Goal: Go to known website: Access a specific website the user already knows

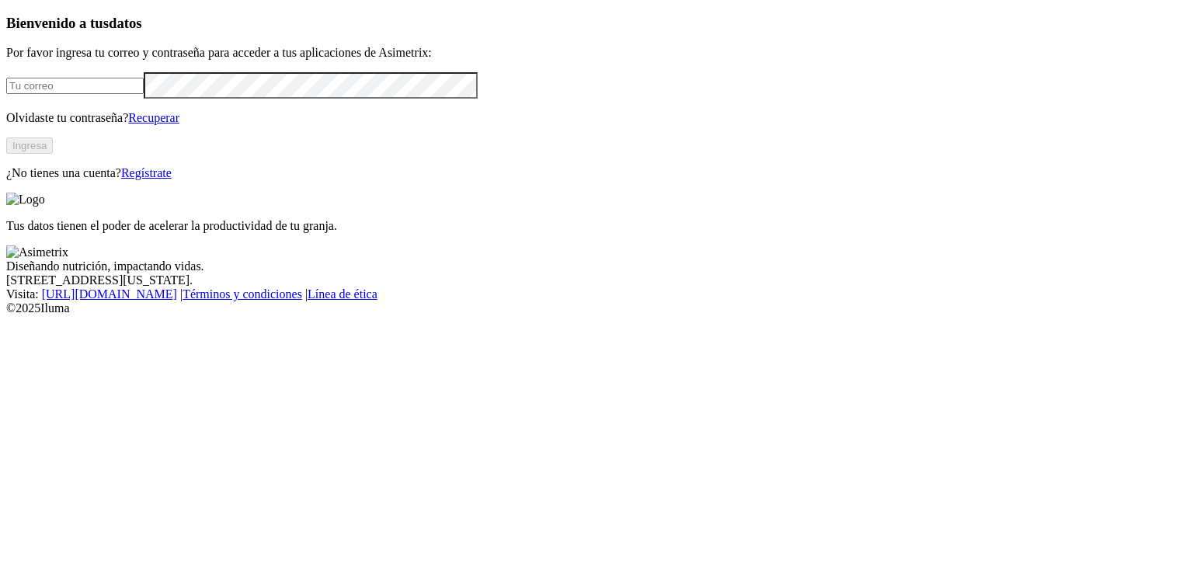
click at [144, 94] on input "email" at bounding box center [74, 86] width 137 height 16
type input "[EMAIL_ADDRESS][DOMAIN_NAME]"
click input "submit" at bounding box center [0, 0] width 0 height 0
